Goal: Go to known website: Access a specific website the user already knows

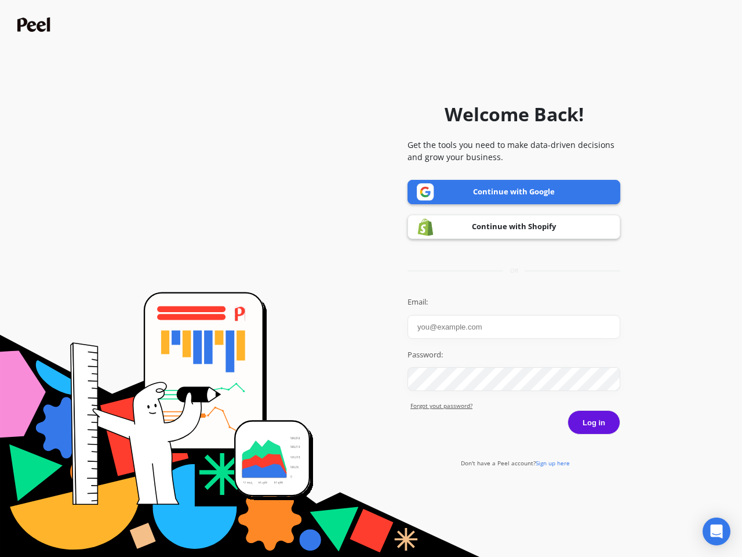
click at [717, 531] on icon "Open Intercom Messenger" at bounding box center [717, 531] width 12 height 14
